Goal: Information Seeking & Learning: Learn about a topic

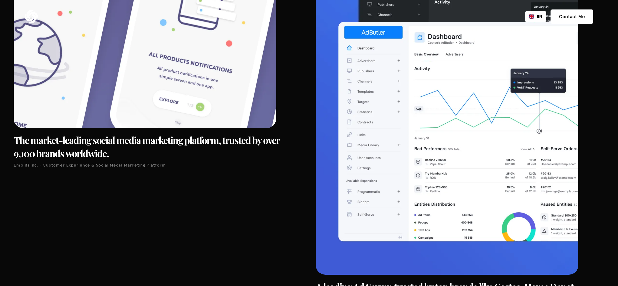
scroll to position [2282, 0]
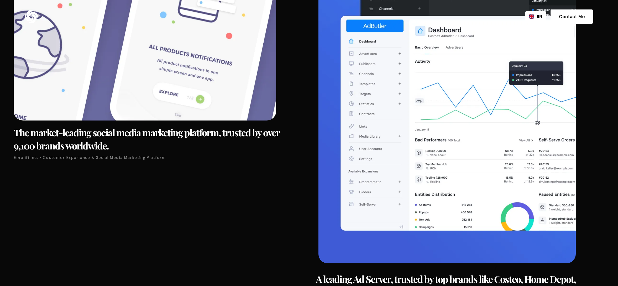
click at [439, 150] on img at bounding box center [447, 83] width 257 height 360
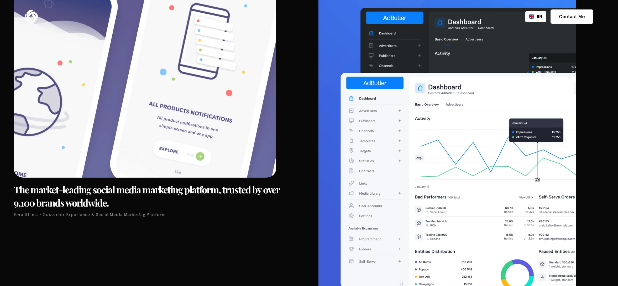
scroll to position [2221, 0]
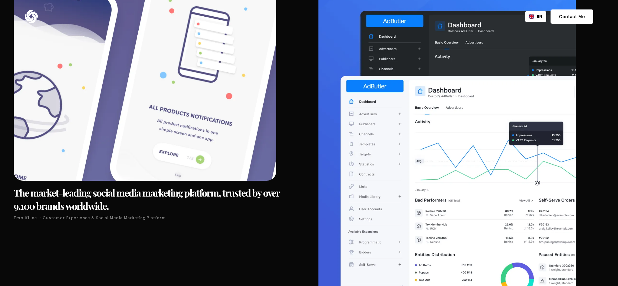
click at [440, 156] on img at bounding box center [447, 143] width 257 height 360
click at [361, 144] on img at bounding box center [447, 143] width 257 height 360
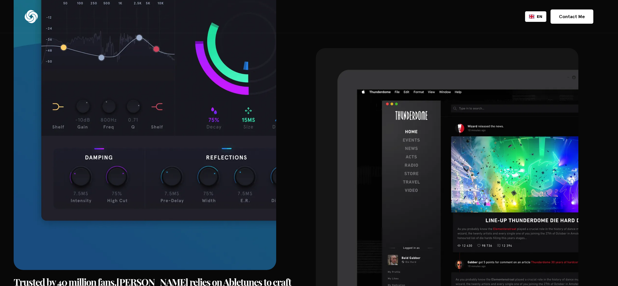
scroll to position [1604, 0]
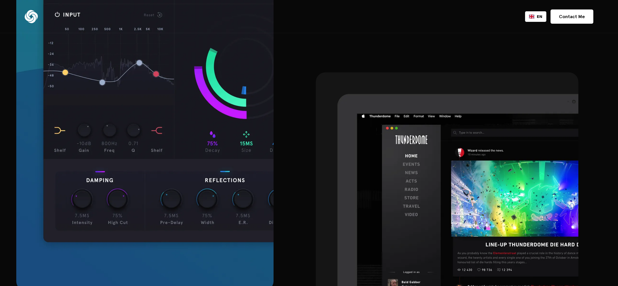
click at [200, 143] on img at bounding box center [144, 110] width 257 height 360
click at [220, 142] on img at bounding box center [144, 110] width 257 height 360
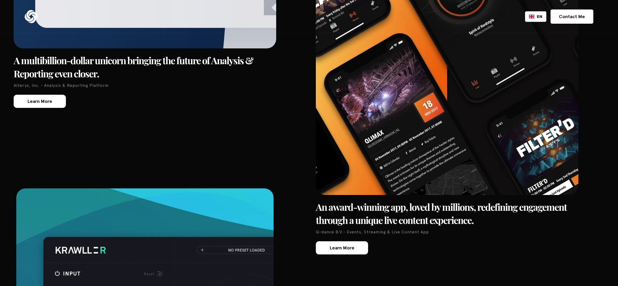
scroll to position [1335, 0]
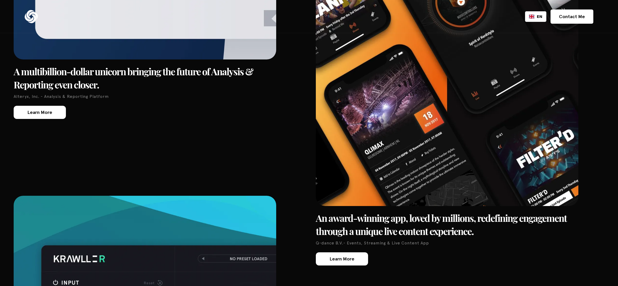
click at [348, 263] on link "Learn More" at bounding box center [342, 258] width 52 height 13
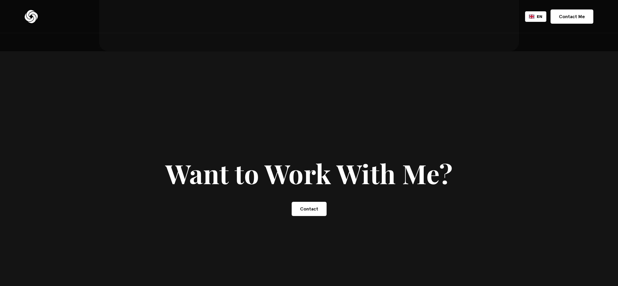
scroll to position [5406, 0]
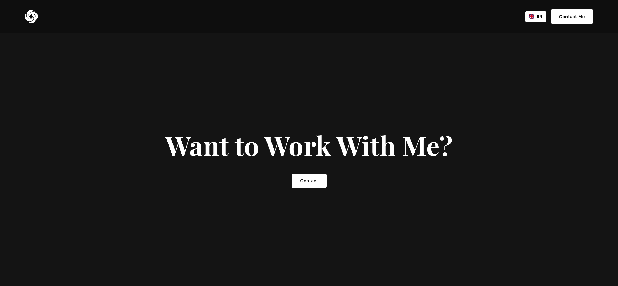
click at [31, 12] on img at bounding box center [31, 16] width 13 height 13
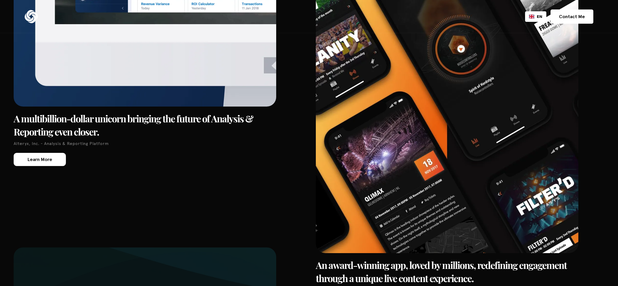
scroll to position [1305, 0]
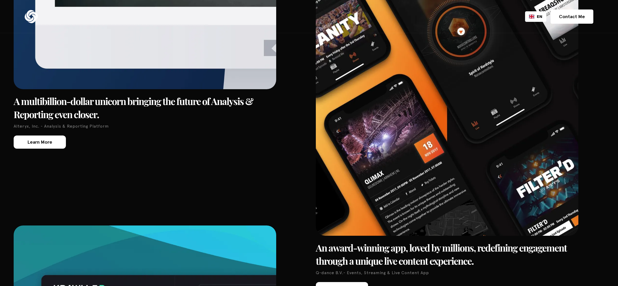
click at [48, 147] on link "Learn More" at bounding box center [40, 141] width 52 height 13
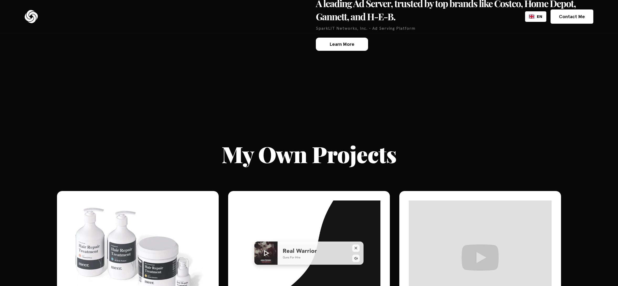
scroll to position [2561, 0]
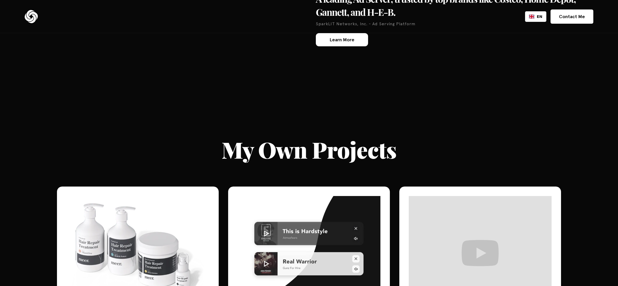
click at [359, 39] on link "Learn More" at bounding box center [342, 39] width 52 height 13
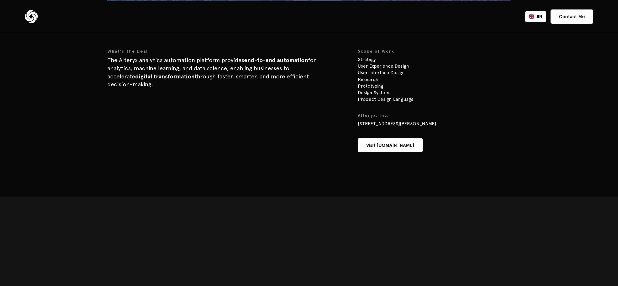
scroll to position [533, 0]
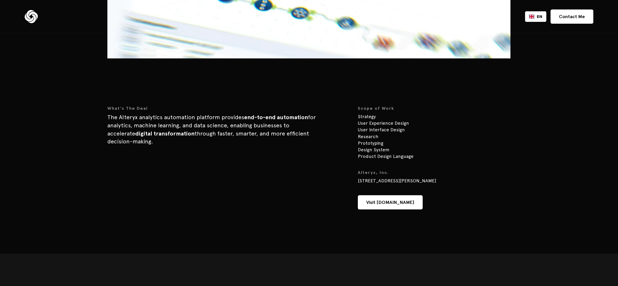
click at [377, 205] on link "Visit Alteryx.com" at bounding box center [390, 202] width 65 height 14
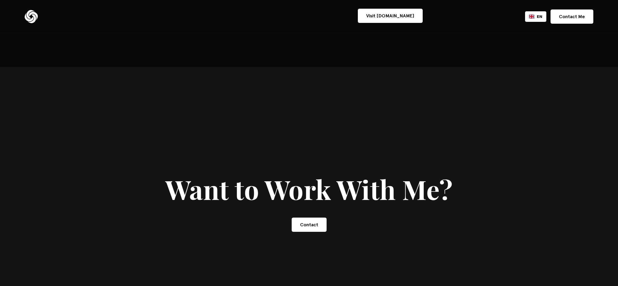
scroll to position [763, 0]
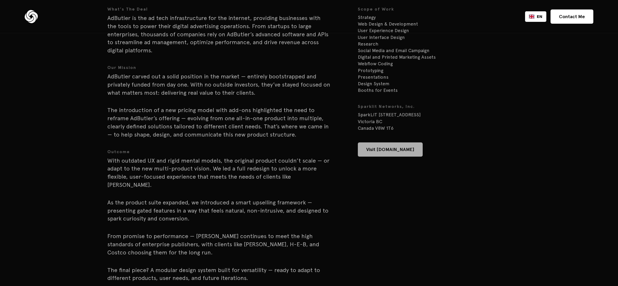
scroll to position [571, 0]
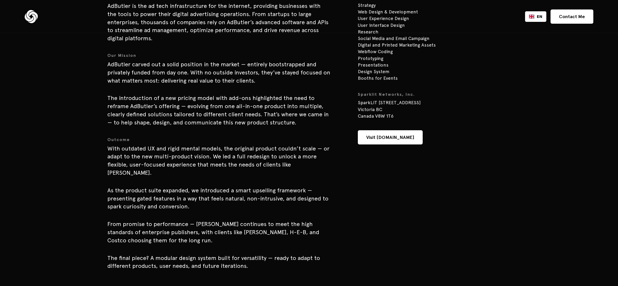
click at [395, 138] on link "Visit [DOMAIN_NAME]" at bounding box center [390, 137] width 65 height 14
